Goal: Information Seeking & Learning: Understand process/instructions

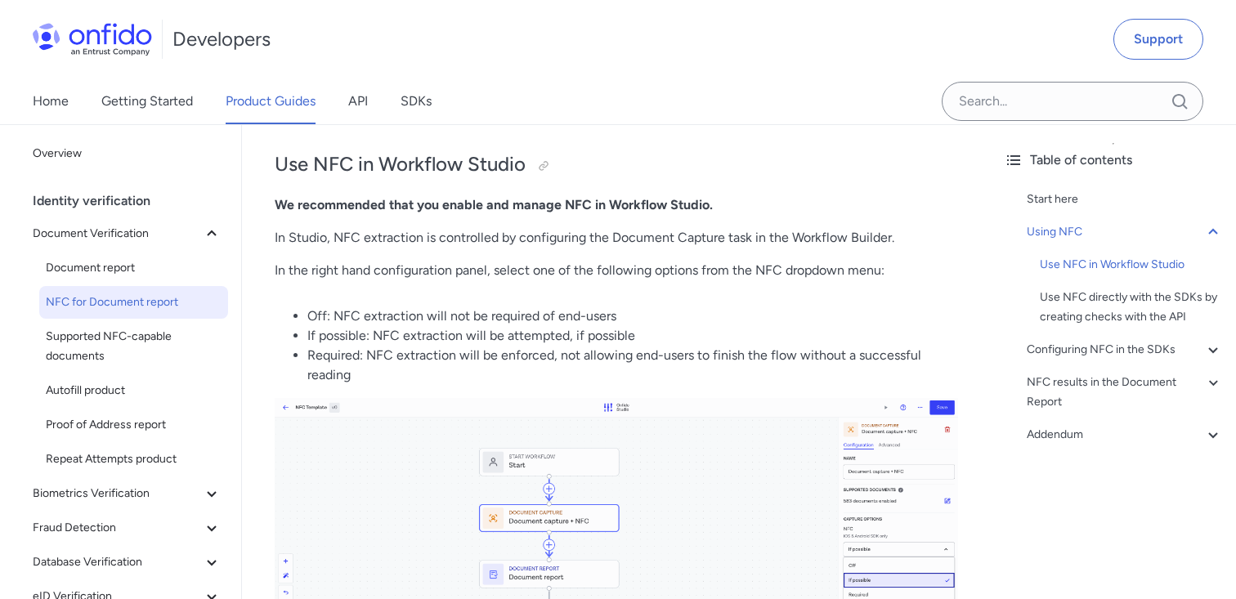
scroll to position [671, 0]
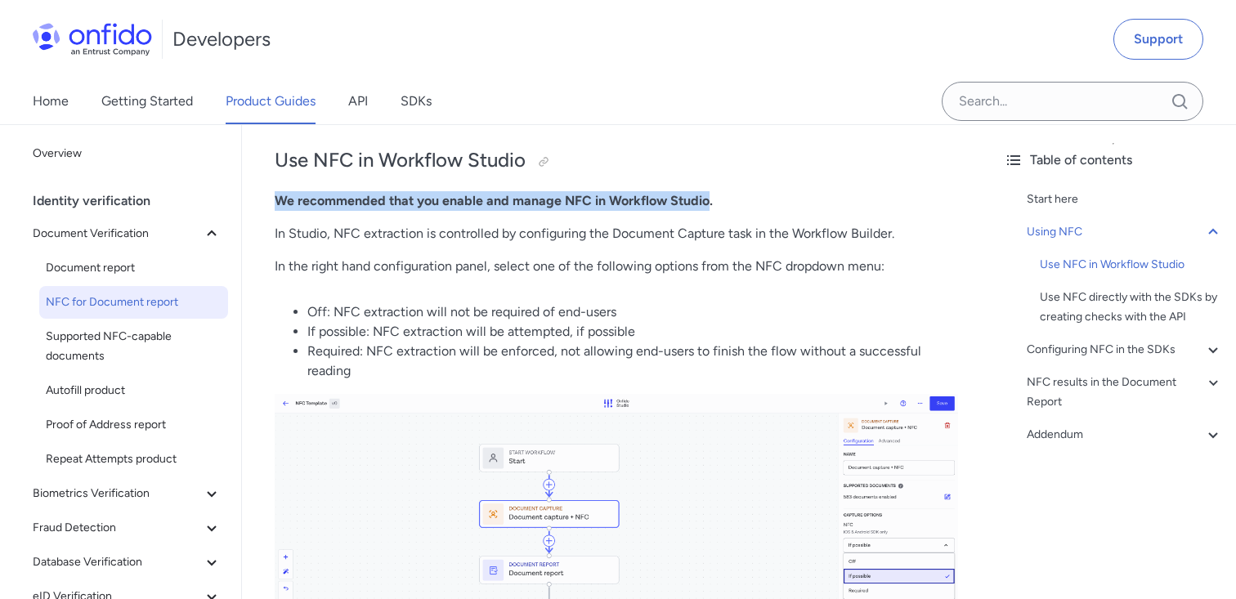
drag, startPoint x: 706, startPoint y: 199, endPoint x: 265, endPoint y: 228, distance: 442.5
click at [276, 202] on strong "We recommended that you enable and manage NFC in Workflow Studio." at bounding box center [494, 201] width 438 height 16
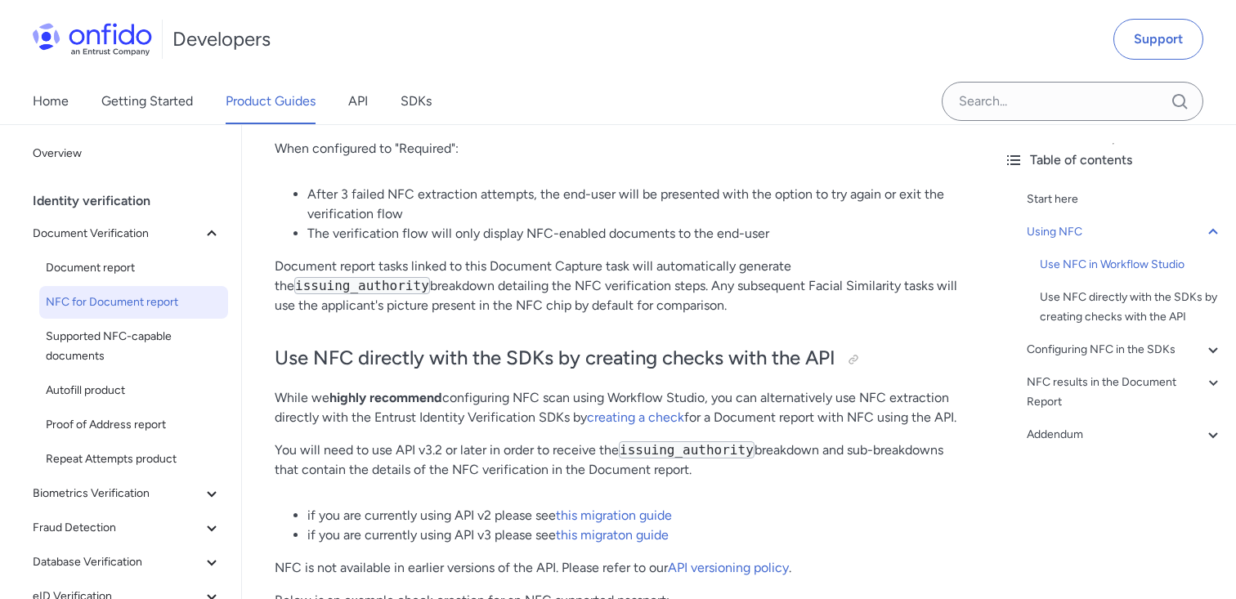
scroll to position [1482, 0]
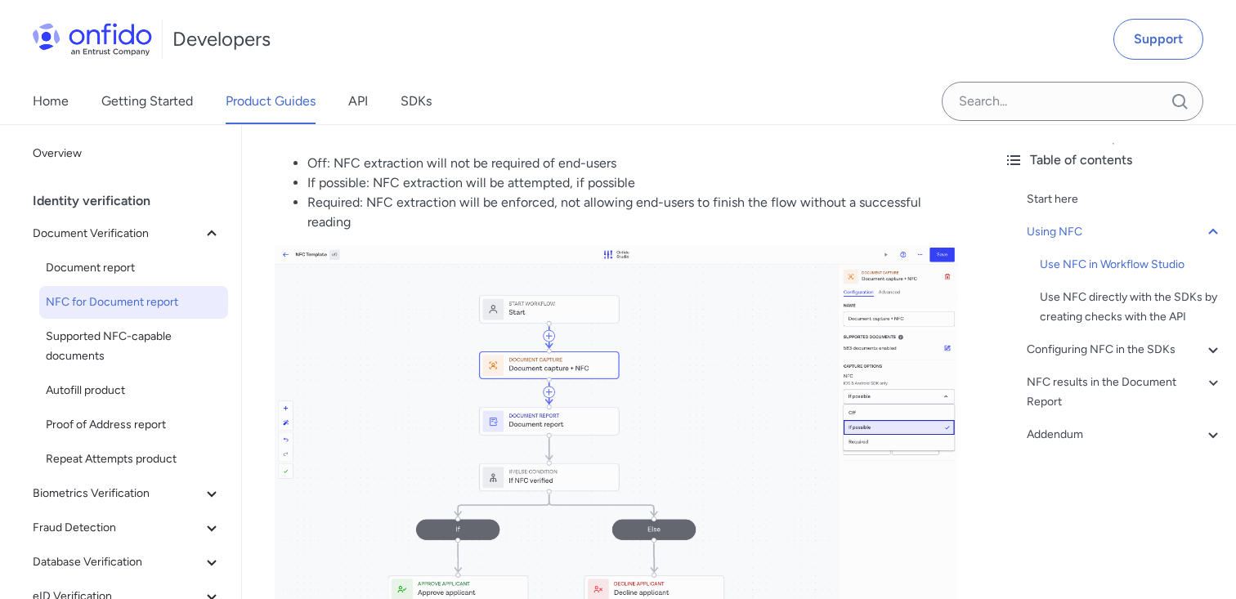
scroll to position [832, 0]
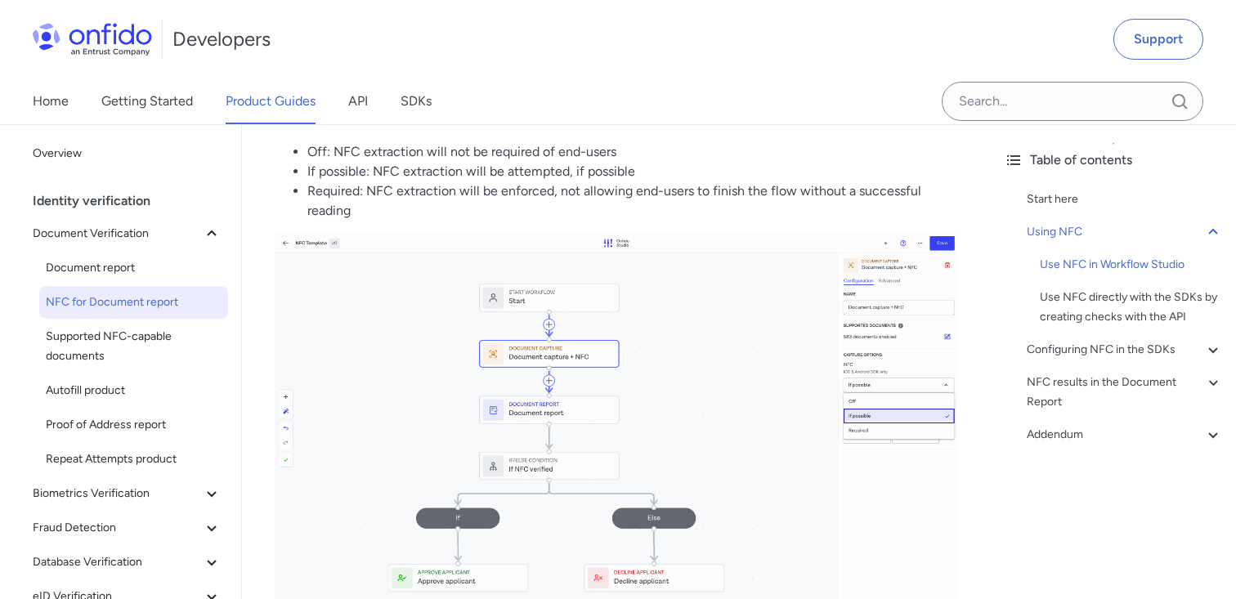
click at [871, 415] on img at bounding box center [617, 428] width 684 height 388
click at [1046, 484] on div "Table of contents Start here Using NFC Use NFC in Workflow Studio Use NFC direc…" at bounding box center [1113, 361] width 245 height 475
click at [1050, 457] on div "Start here Using NFC Use NFC in Workflow Studio Use NFC directly with the SDKs …" at bounding box center [1113, 320] width 219 height 275
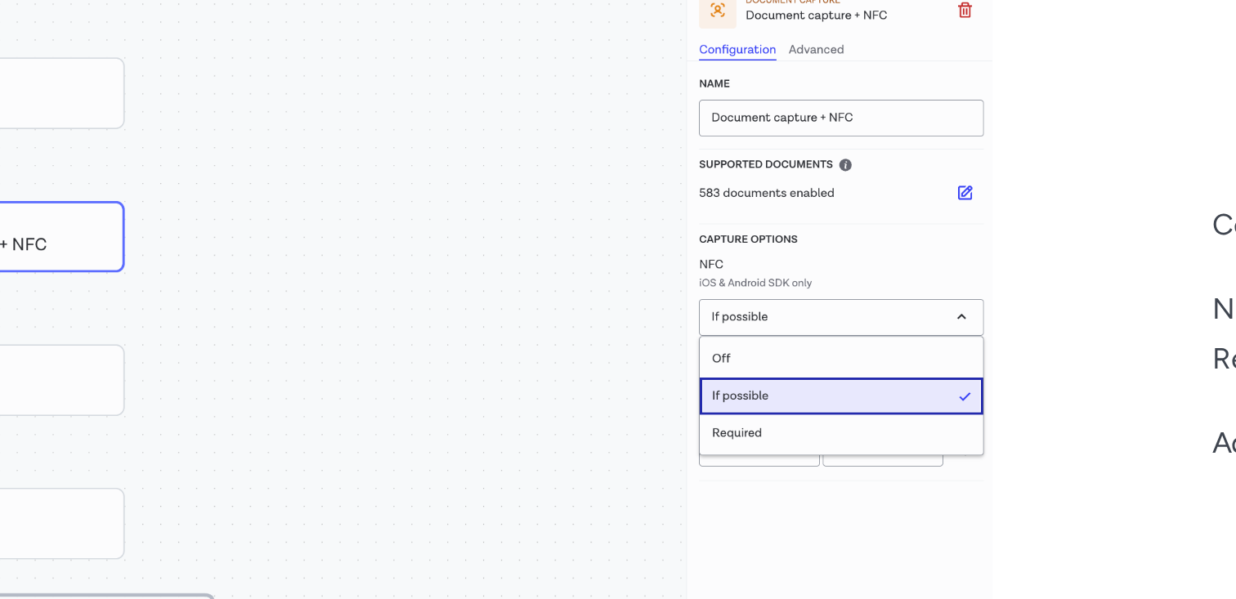
scroll to position [0, 32]
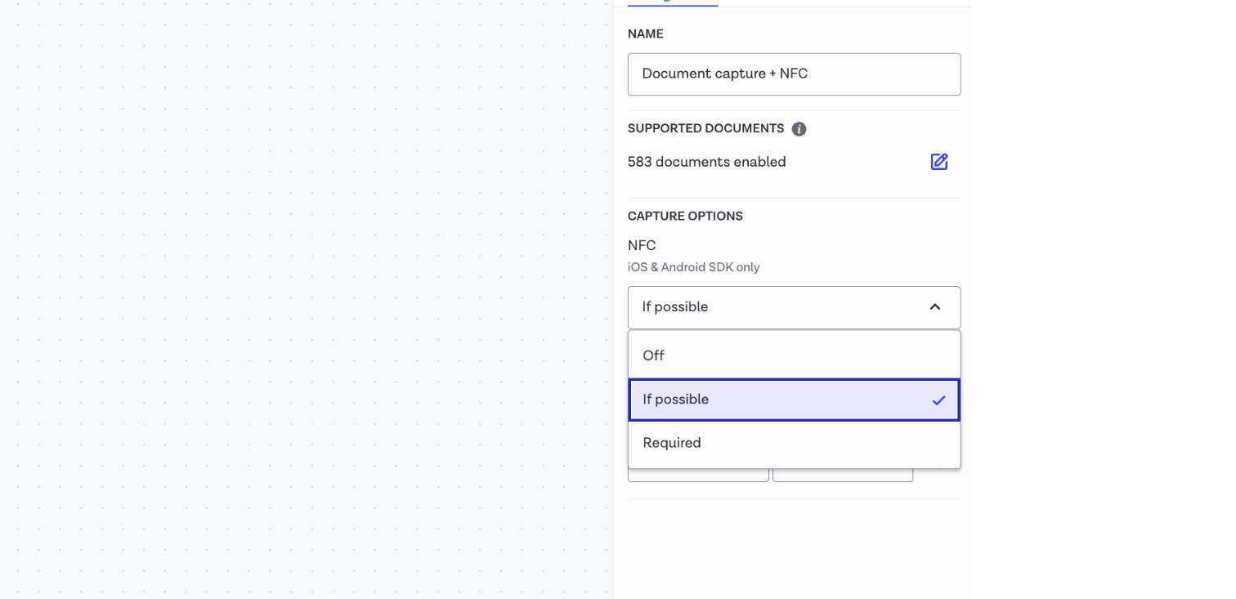
drag, startPoint x: 917, startPoint y: 361, endPoint x: 927, endPoint y: 373, distance: 15.6
click at [917, 363] on img at bounding box center [585, 428] width 684 height 388
drag, startPoint x: 931, startPoint y: 376, endPoint x: 918, endPoint y: 366, distance: 16.4
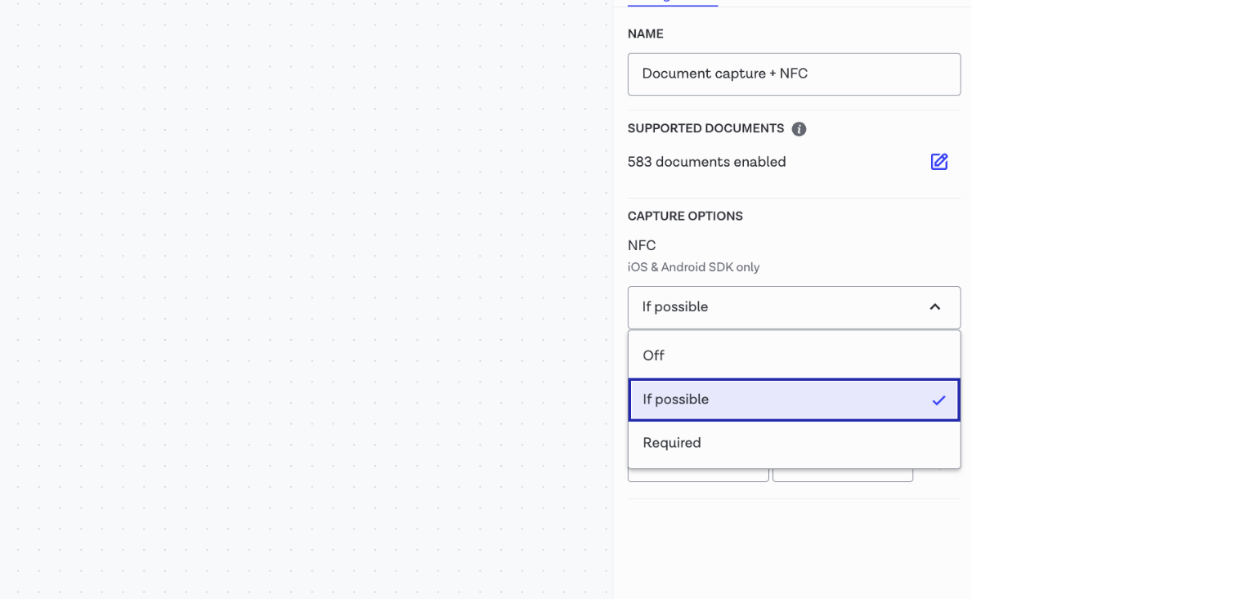
click at [918, 366] on img at bounding box center [585, 428] width 684 height 388
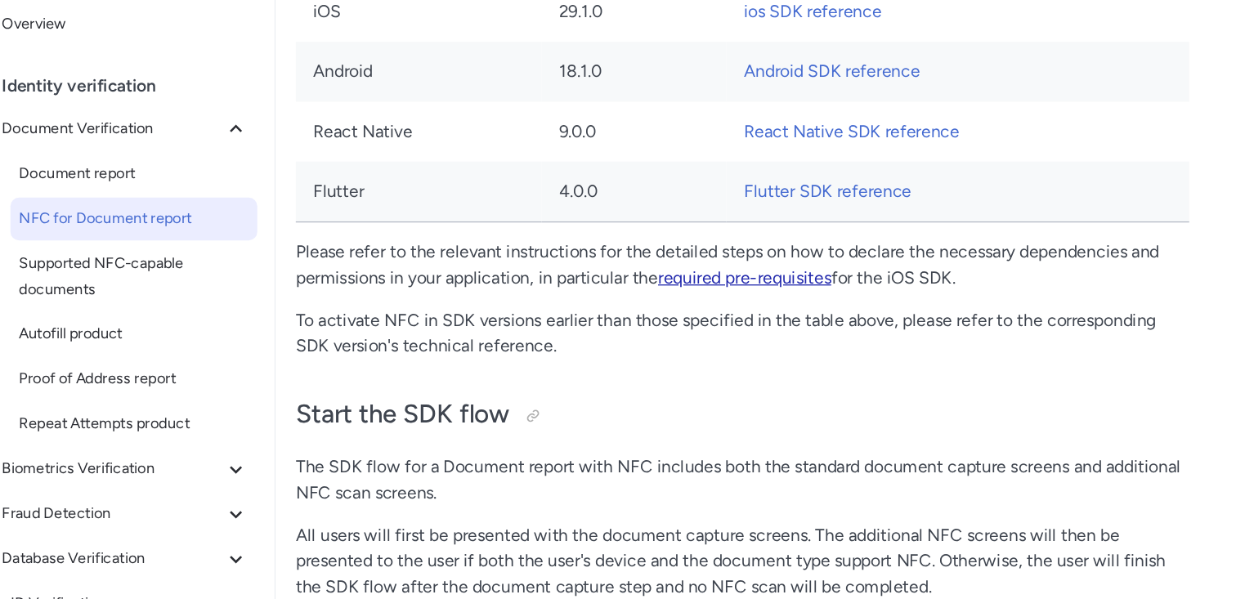
scroll to position [2733, 0]
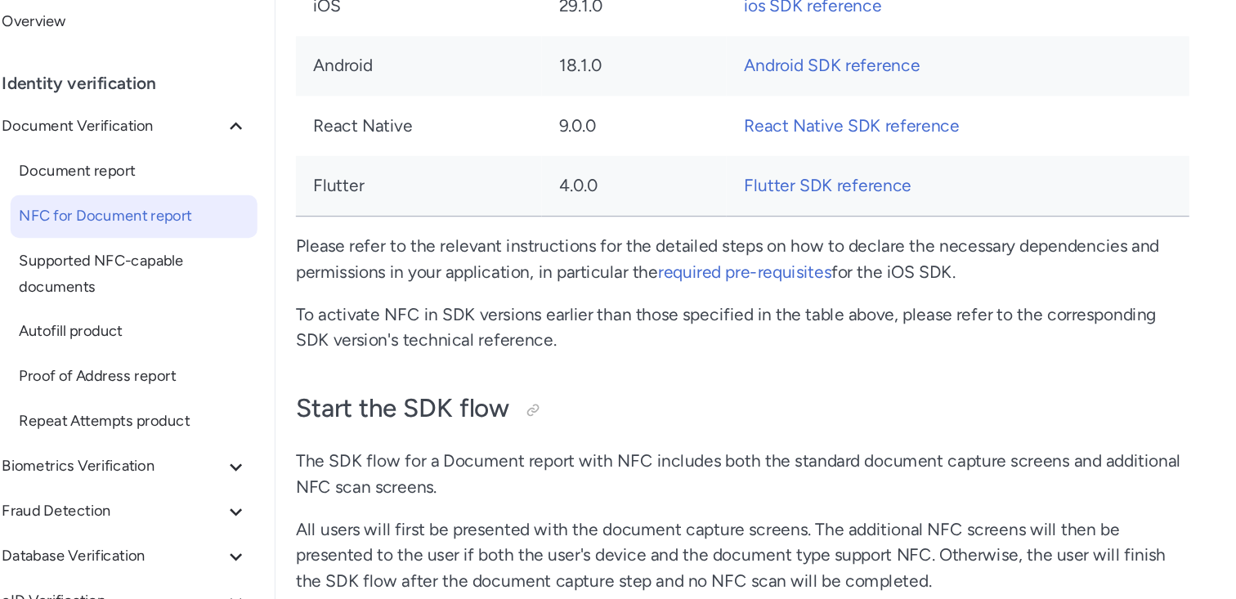
drag, startPoint x: 491, startPoint y: 437, endPoint x: 485, endPoint y: 428, distance: 10.7
click at [491, 407] on p "To activate NFC in SDK versions earlier than those specified in the table above…" at bounding box center [600, 387] width 684 height 39
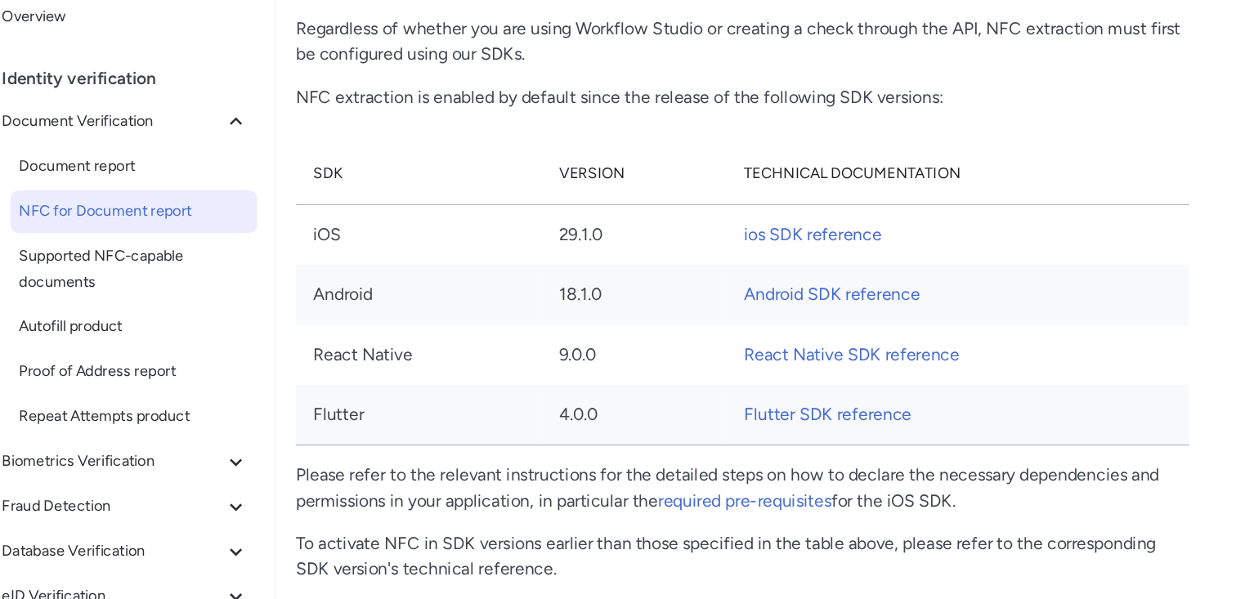
scroll to position [2557, 0]
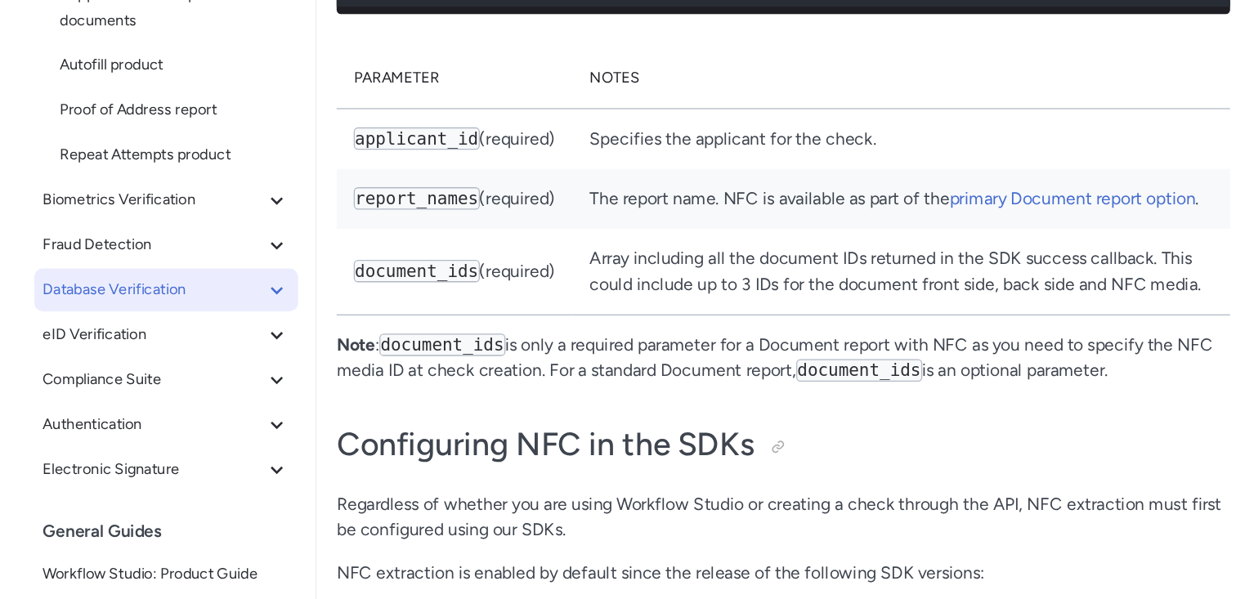
scroll to position [207, 0]
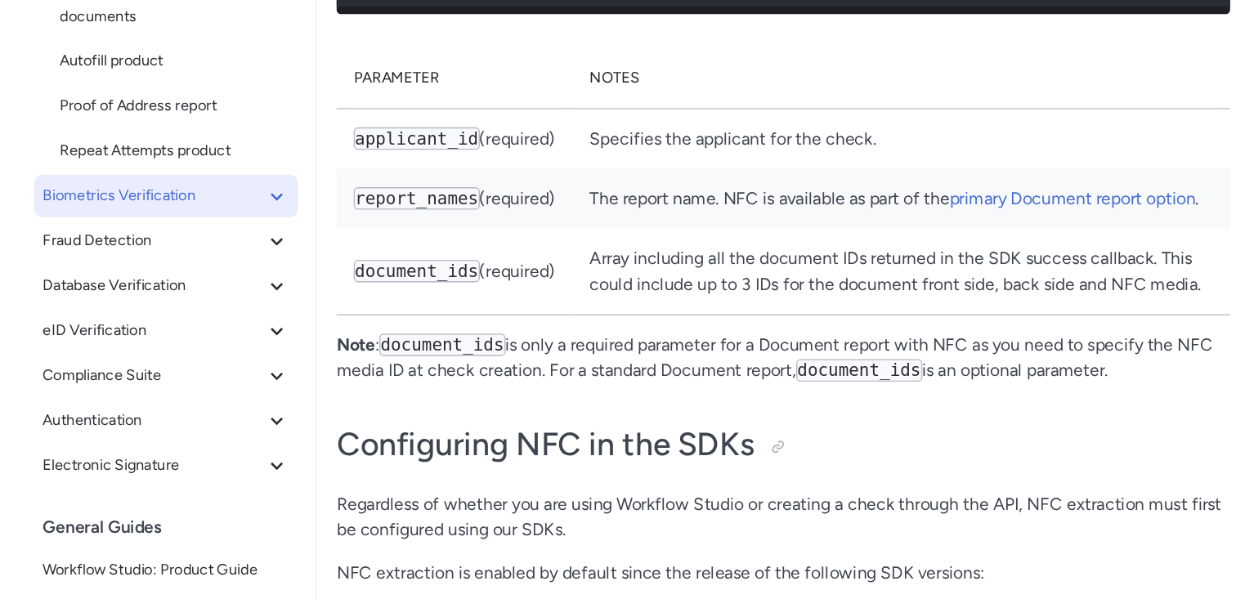
click at [213, 280] on icon at bounding box center [212, 287] width 20 height 20
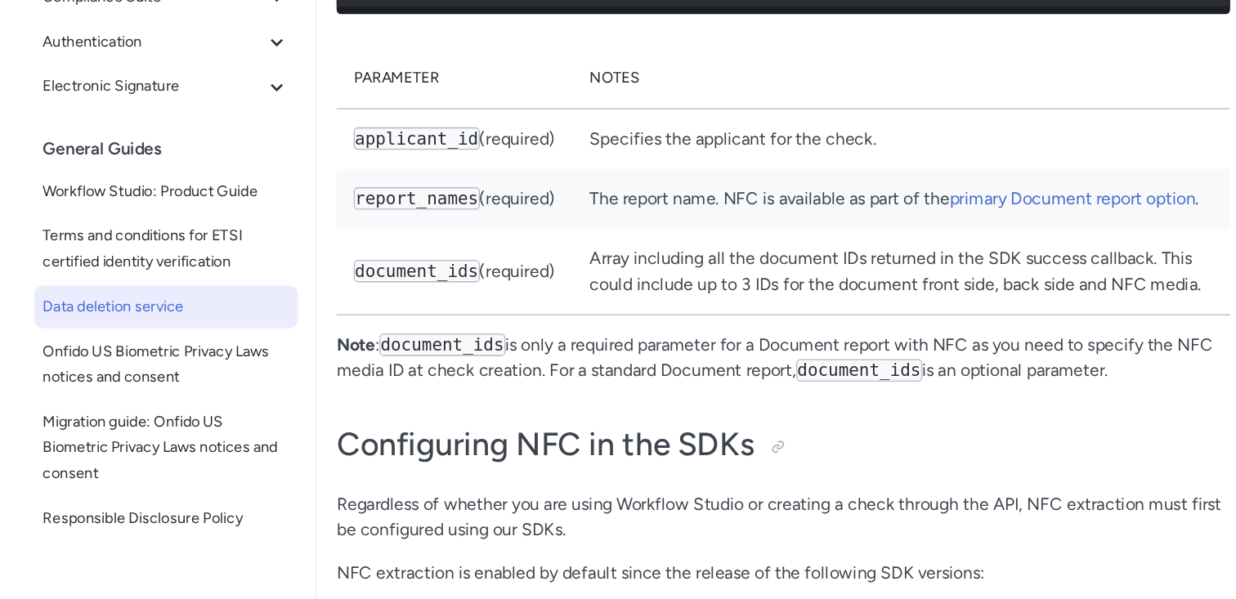
scroll to position [596, 0]
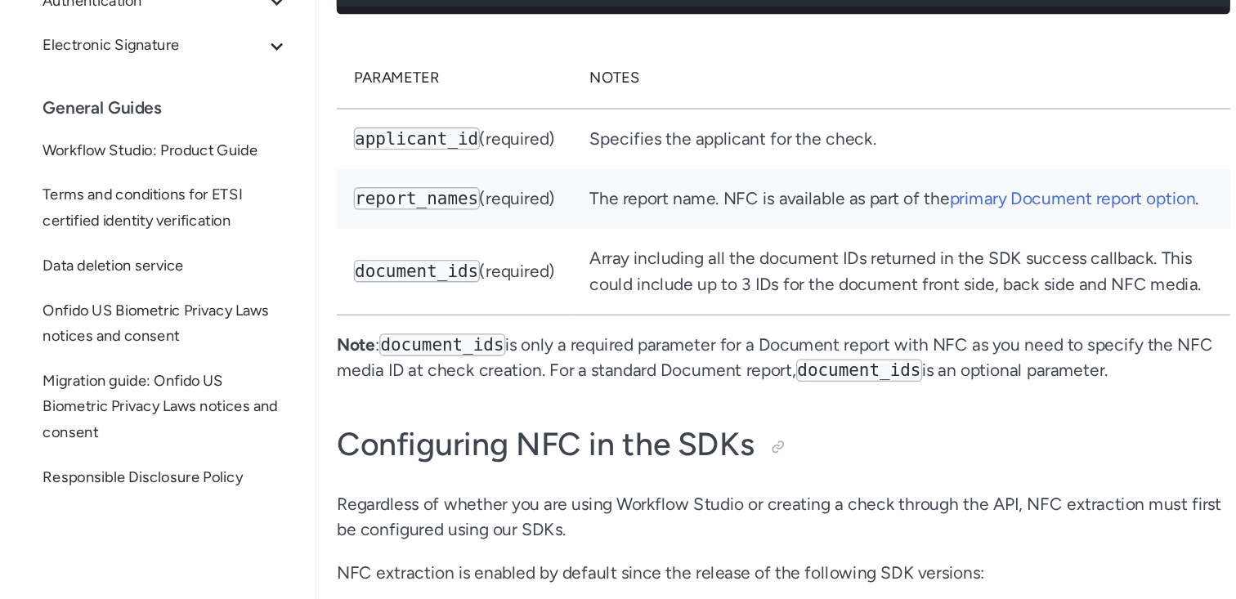
click at [758, 221] on th "Notes" at bounding box center [689, 197] width 503 height 47
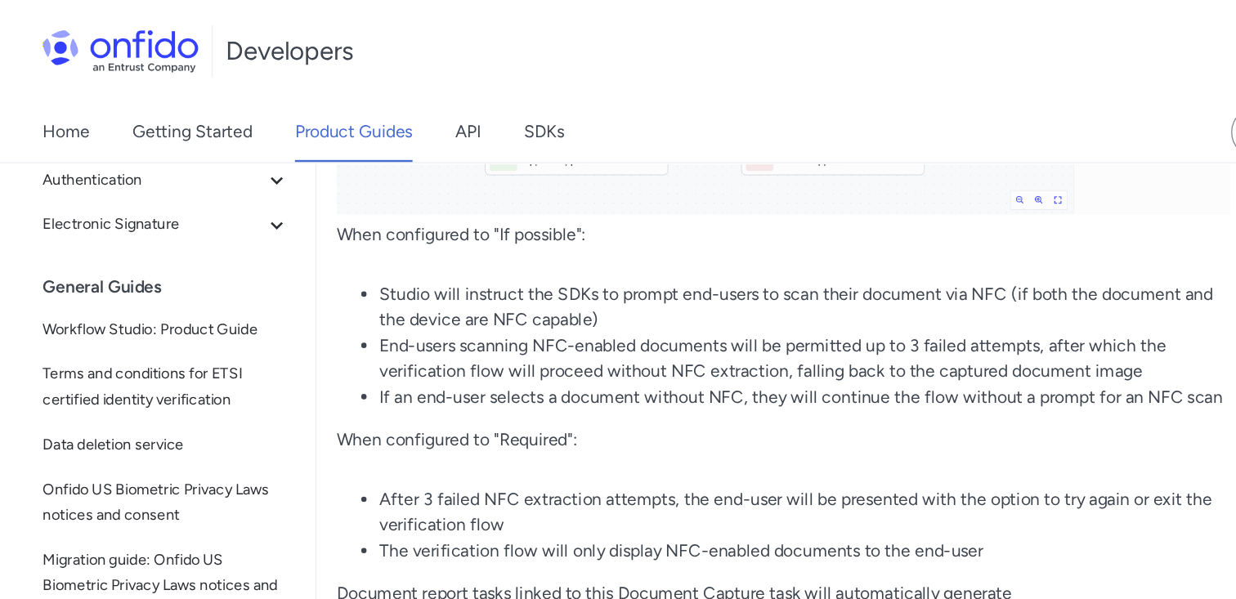
scroll to position [1235, 0]
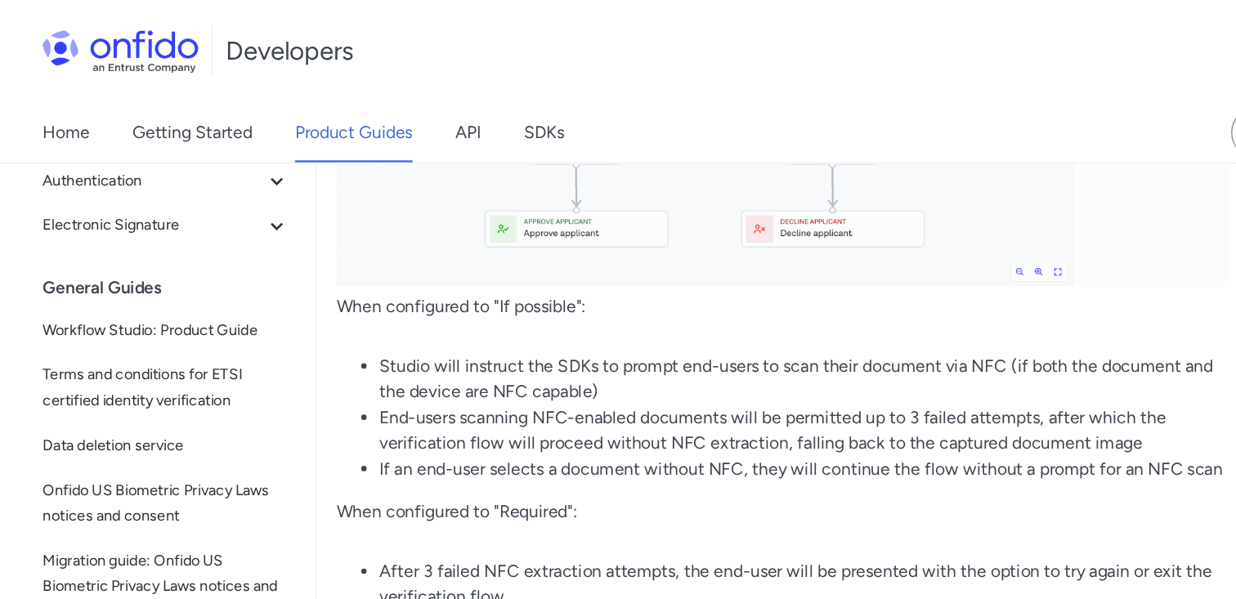
click at [518, 54] on div "Developers Support" at bounding box center [618, 39] width 1236 height 78
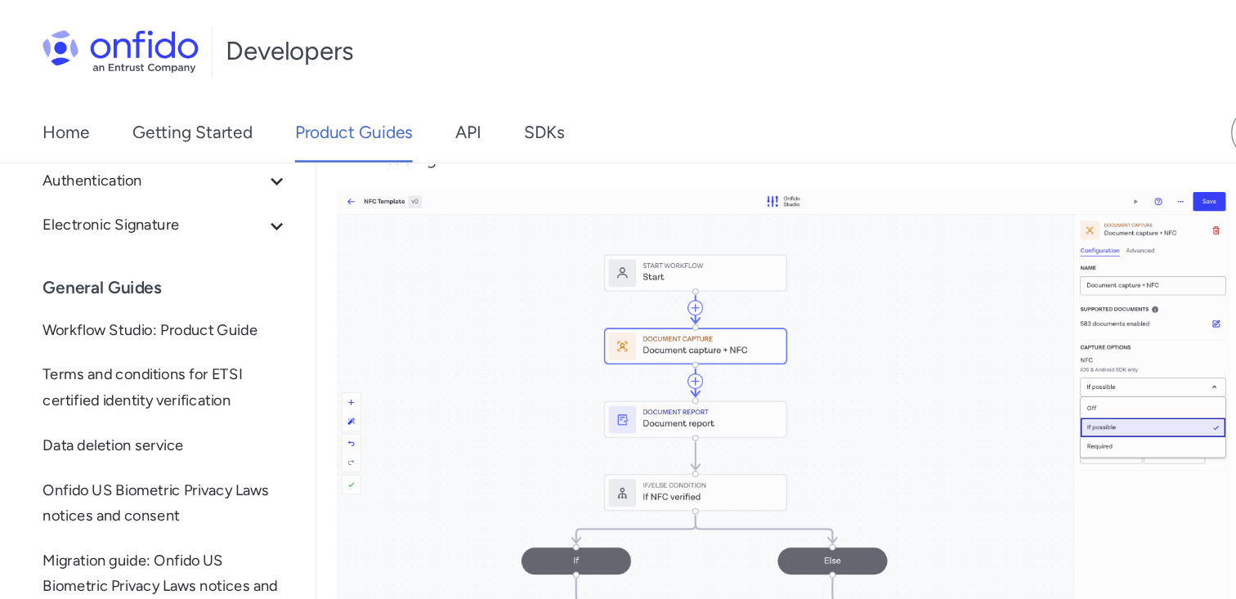
scroll to position [917, 0]
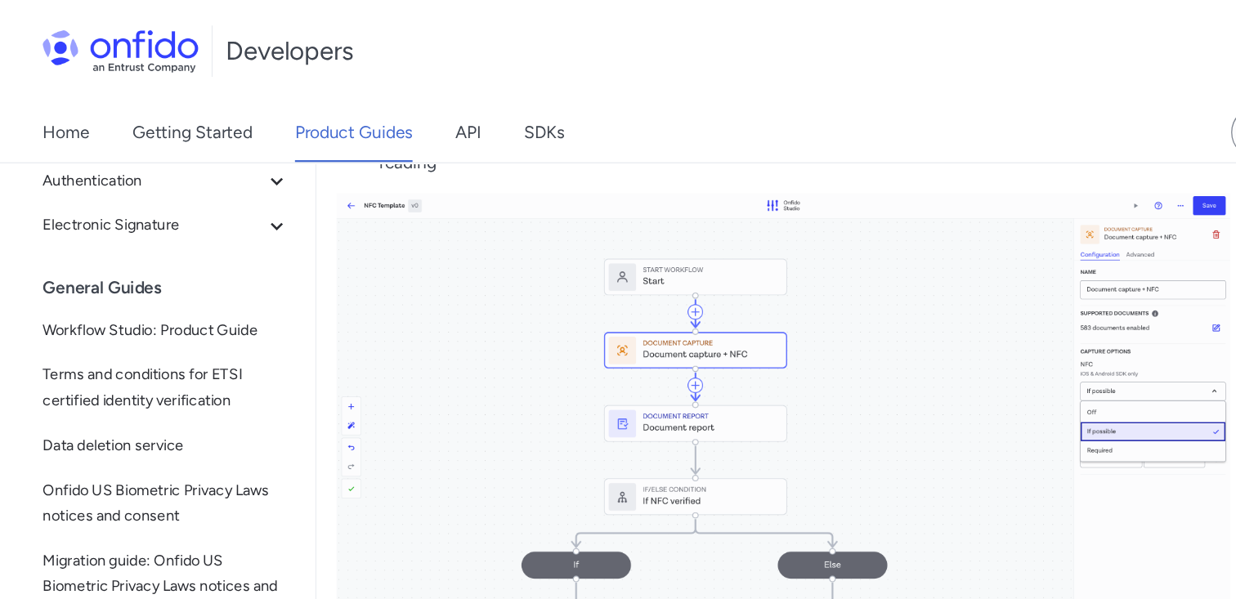
click at [340, 101] on div "Home Getting Started Product Guides API SDKs" at bounding box center [248, 101] width 497 height 46
click at [363, 105] on link "API" at bounding box center [358, 101] width 20 height 46
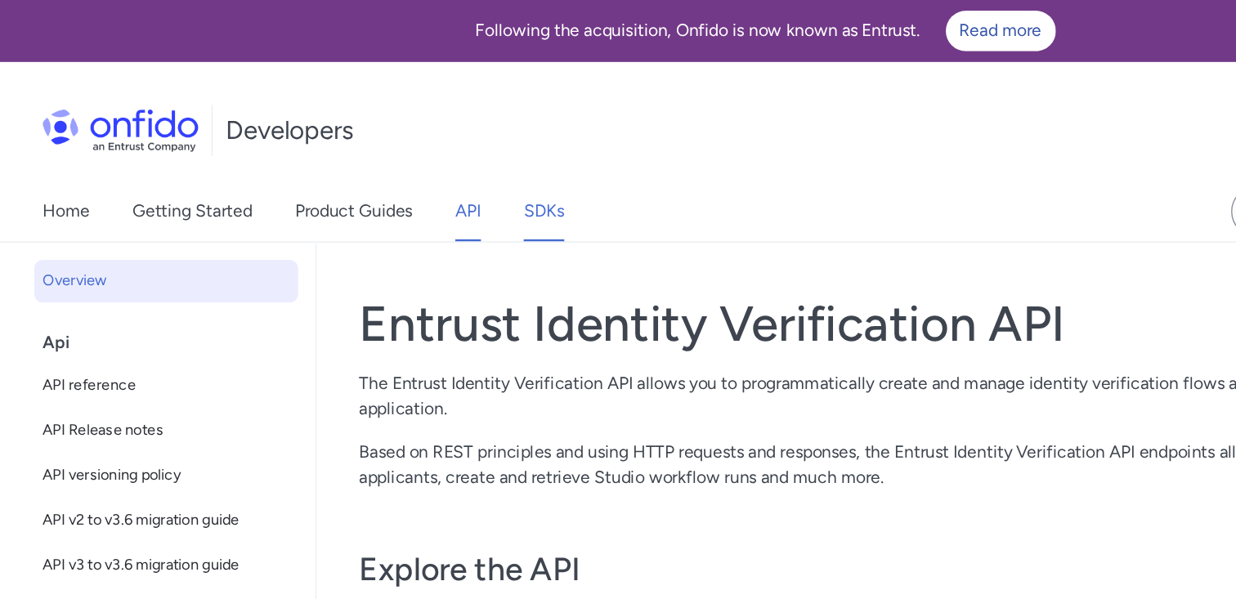
click at [430, 160] on link "SDKs" at bounding box center [416, 162] width 31 height 46
click at [480, 82] on div "Developers Support" at bounding box center [618, 100] width 1236 height 78
